Goal: Task Accomplishment & Management: Manage account settings

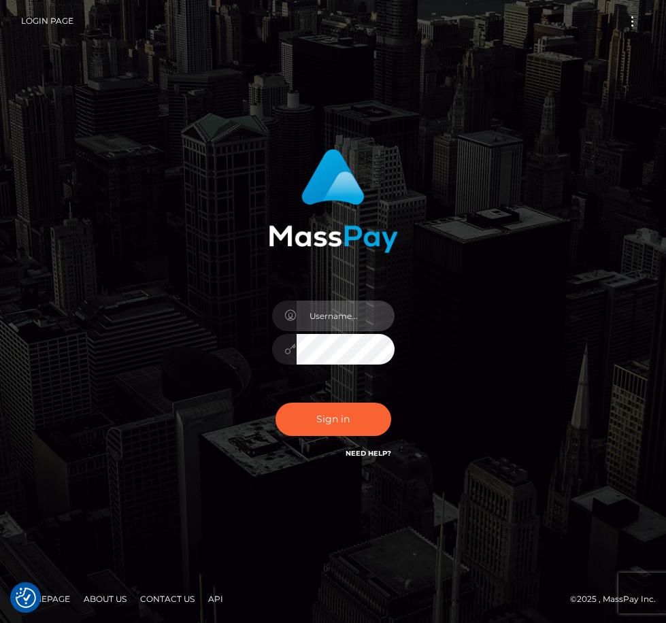
click at [364, 318] on input "text" at bounding box center [346, 316] width 98 height 31
click at [361, 312] on input "text" at bounding box center [346, 316] width 98 height 31
type input "chantellehenderson192@gmail.com"
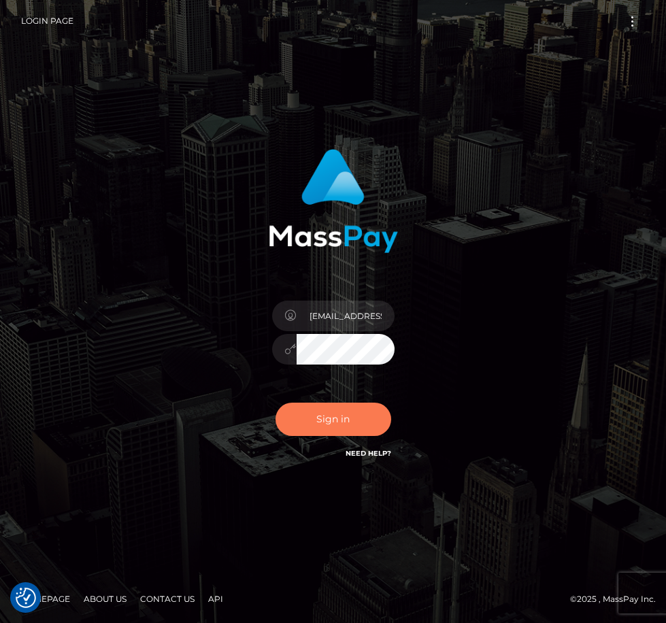
click at [335, 413] on button "Sign in" at bounding box center [334, 419] width 116 height 33
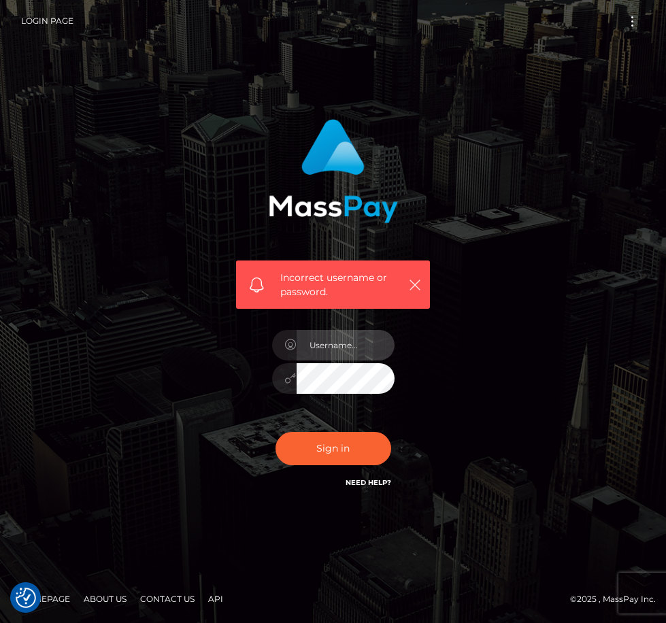
click at [354, 338] on input "text" at bounding box center [346, 345] width 98 height 31
type input "[EMAIL_ADDRESS][DOMAIN_NAME]"
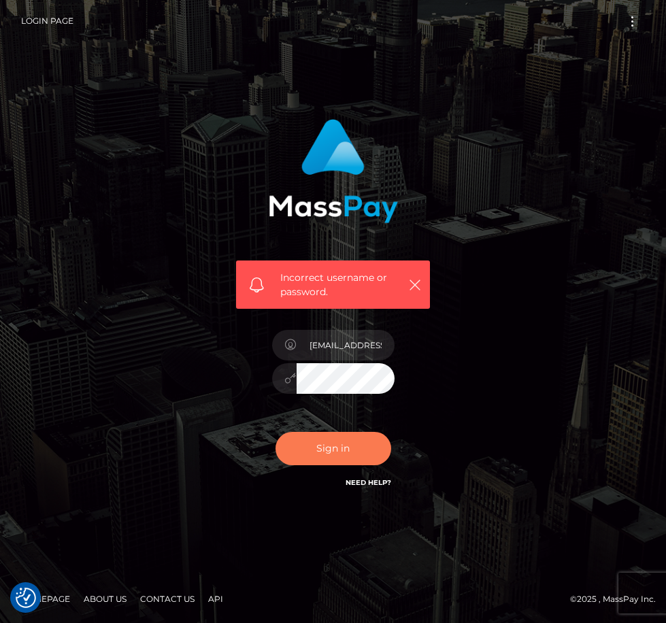
click at [298, 437] on button "Sign in" at bounding box center [334, 448] width 116 height 33
click at [362, 484] on link "Need Help?" at bounding box center [369, 482] width 46 height 9
click at [113, 367] on div "Incorrect username or password." at bounding box center [333, 311] width 490 height 405
click at [373, 480] on link "Need Help?" at bounding box center [369, 482] width 46 height 9
drag, startPoint x: 454, startPoint y: 1, endPoint x: 123, endPoint y: 242, distance: 409.6
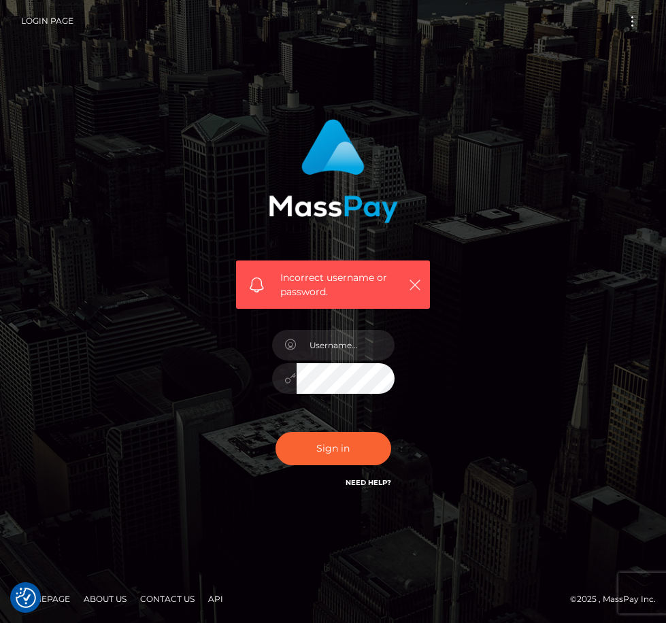
click at [116, 234] on div "Incorrect username or password." at bounding box center [333, 311] width 490 height 405
click at [322, 347] on input "text" at bounding box center [346, 345] width 98 height 31
type input "[EMAIL_ADDRESS][DOMAIN_NAME]"
click at [337, 449] on button "Sign in" at bounding box center [334, 448] width 116 height 33
